Goal: Information Seeking & Learning: Check status

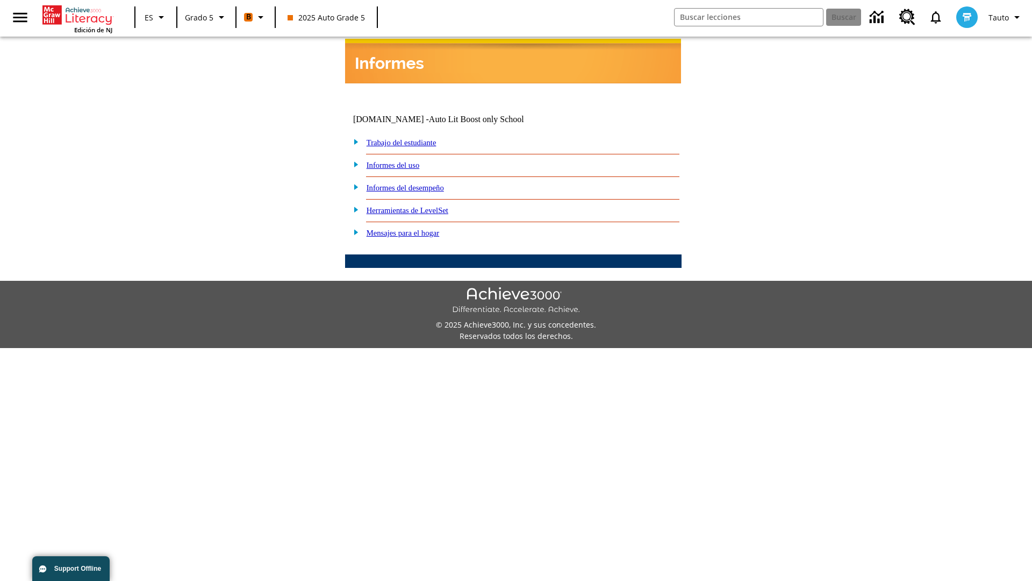
click at [419, 183] on link "Informes del desempeño" at bounding box center [405, 187] width 77 height 9
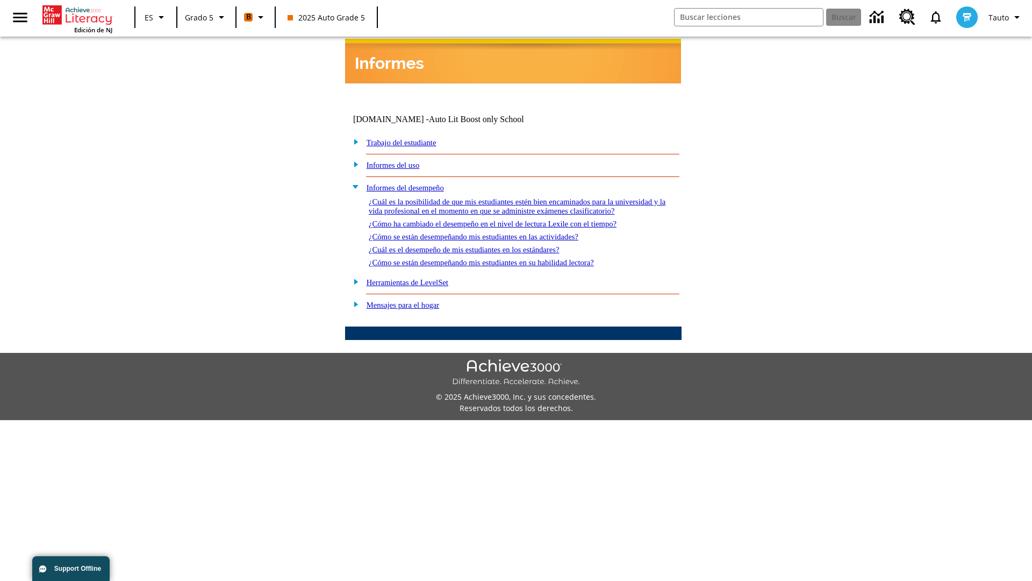
click at [511, 197] on link "¿Cuál es la posibilidad de que mis estudiantes estén bien encaminados para la u…" at bounding box center [517, 206] width 297 height 18
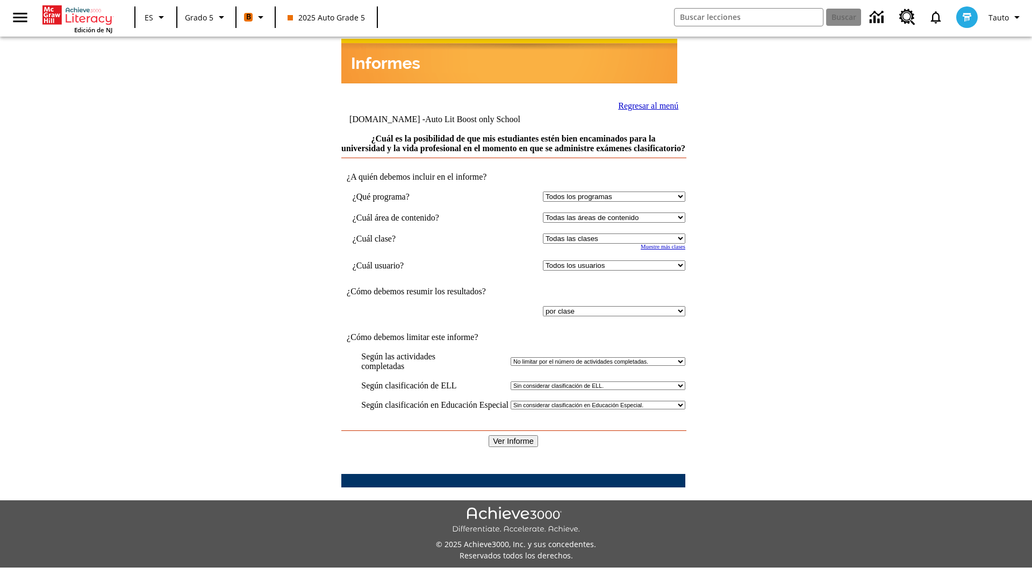
click at [612, 238] on select "Seleccionar una clase: Todas las clases 2025 Auto Grade 5 OL 2025 Auto Grade 6" at bounding box center [614, 238] width 142 height 10
select select "11133131"
